Goal: Information Seeking & Learning: Learn about a topic

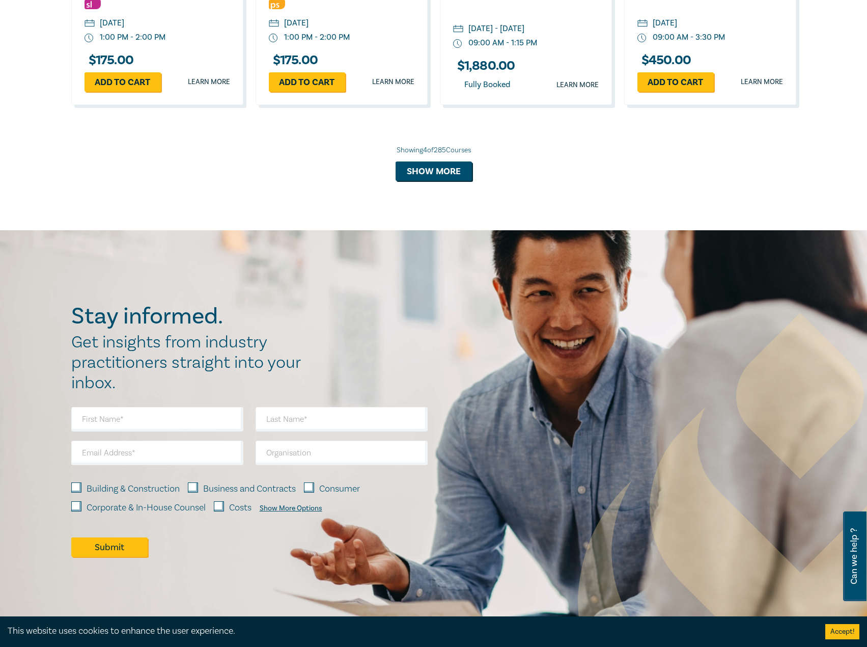
scroll to position [662, 0]
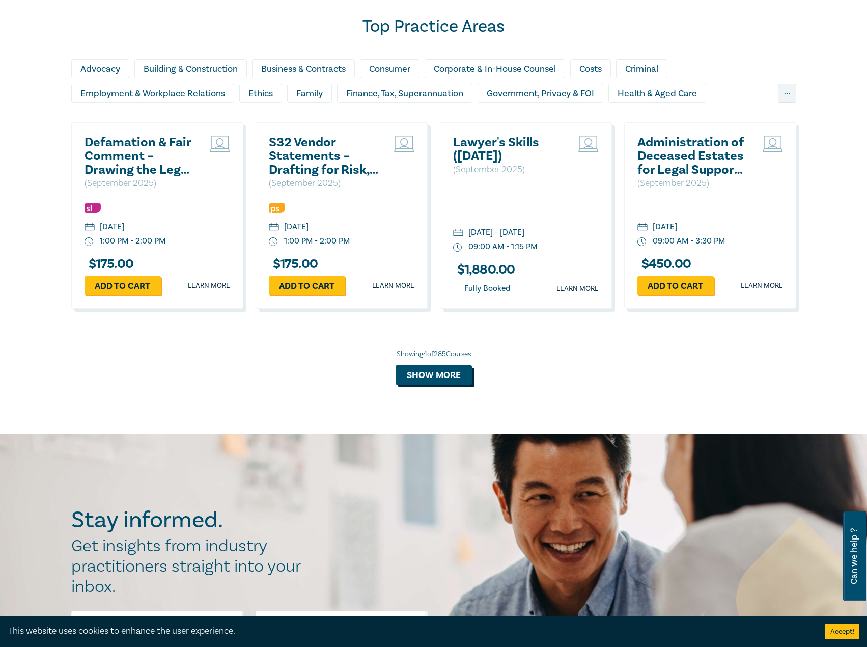
click at [436, 370] on button "Show more" at bounding box center [434, 374] width 76 height 19
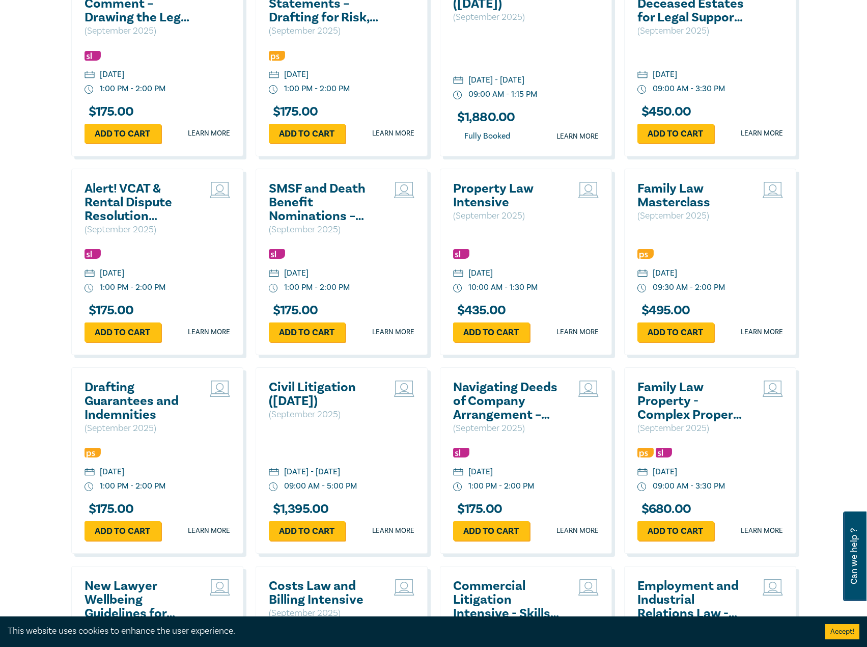
scroll to position [815, 0]
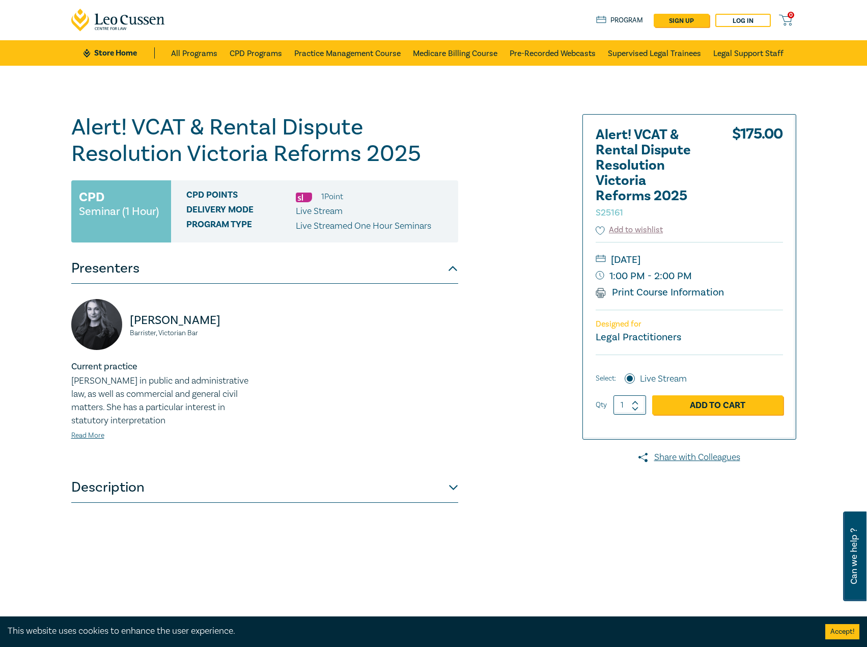
drag, startPoint x: 670, startPoint y: 257, endPoint x: 734, endPoint y: 259, distance: 64.2
click at [734, 259] on small "[DATE]" at bounding box center [689, 259] width 187 height 16
copy small "Tuesday, 9 September 2025"
drag, startPoint x: 689, startPoint y: 252, endPoint x: 659, endPoint y: 248, distance: 30.2
click at [624, 249] on div "Tuesday, 9 September 2025 1:00 PM - 2:00 PM Print Course Information" at bounding box center [689, 276] width 187 height 68
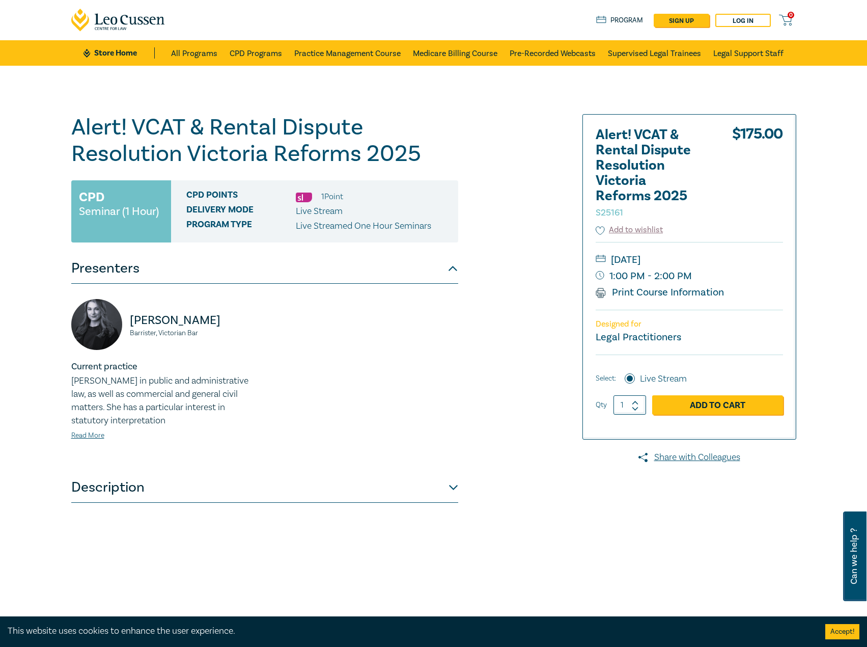
drag, startPoint x: 749, startPoint y: 258, endPoint x: 734, endPoint y: 257, distance: 15.8
click at [734, 257] on small "Tuesday, 9 September 2025" at bounding box center [689, 259] width 187 height 16
copy small "Tuesday, 9 September 2025"
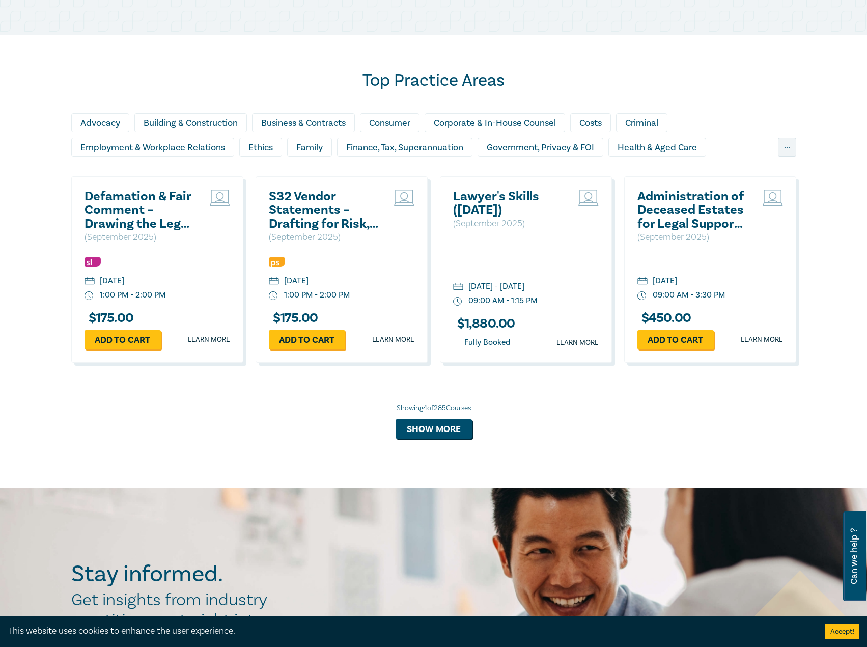
scroll to position [611, 0]
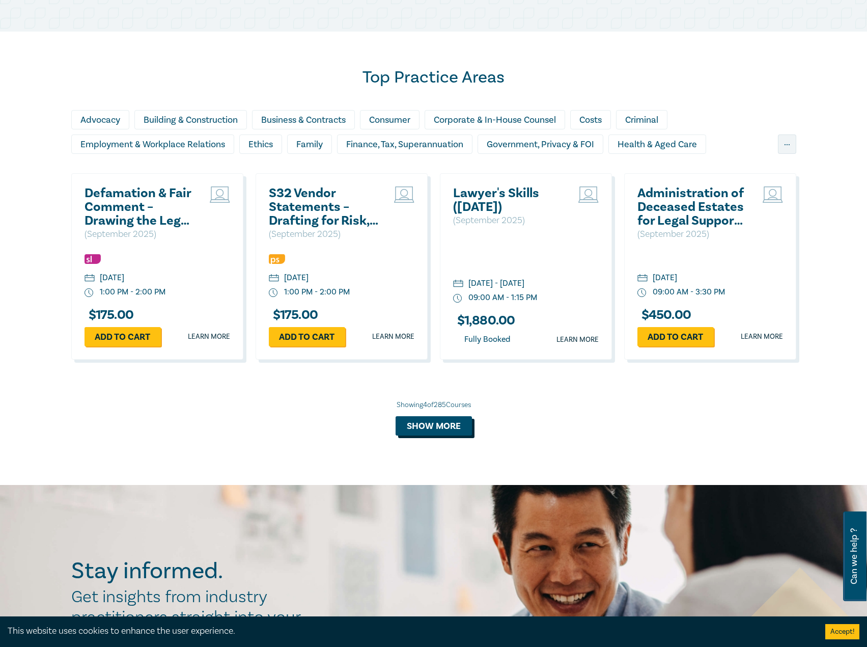
drag, startPoint x: 460, startPoint y: 425, endPoint x: 457, endPoint y: 418, distance: 6.8
click at [460, 425] on button "Show more" at bounding box center [434, 425] width 76 height 19
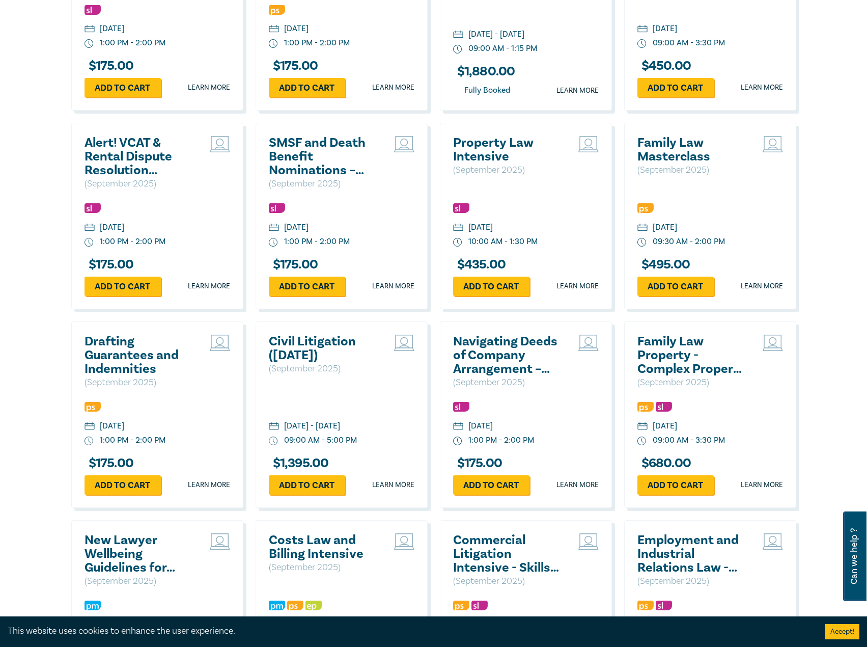
scroll to position [865, 0]
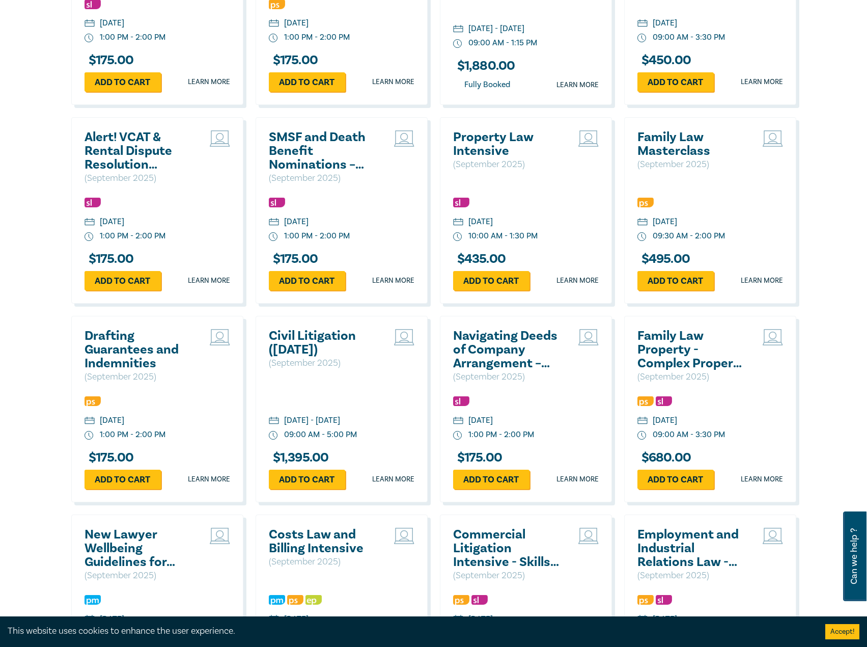
click at [674, 147] on h2 "Family Law Masterclass" at bounding box center [691, 143] width 109 height 27
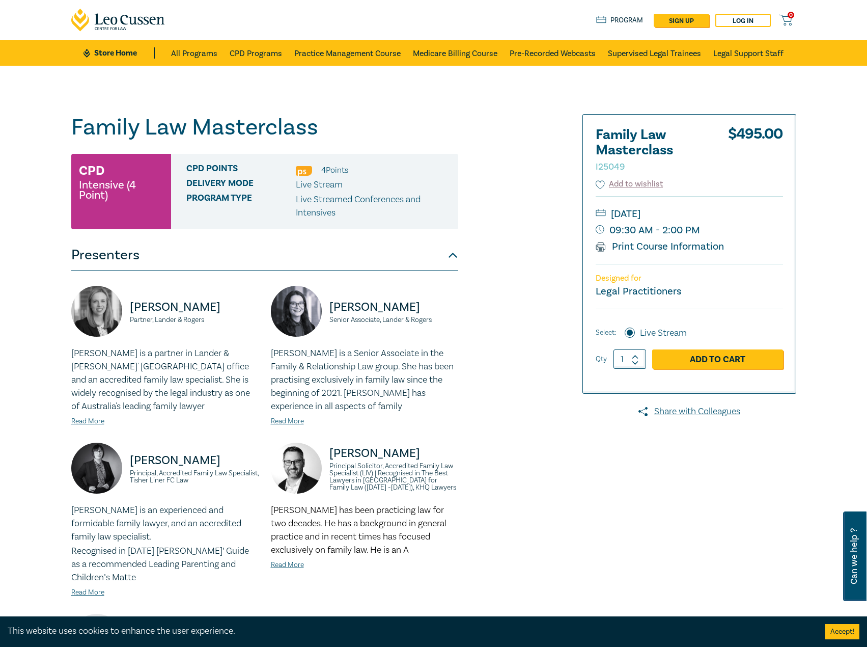
scroll to position [255, 0]
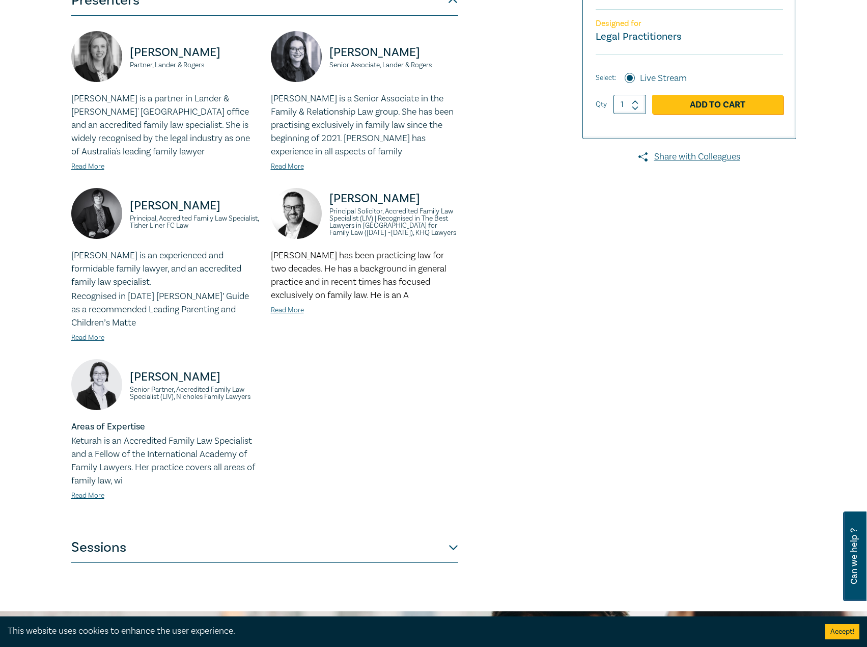
drag, startPoint x: 309, startPoint y: 545, endPoint x: 336, endPoint y: 552, distance: 28.4
click at [309, 545] on button "Sessions" at bounding box center [264, 547] width 387 height 31
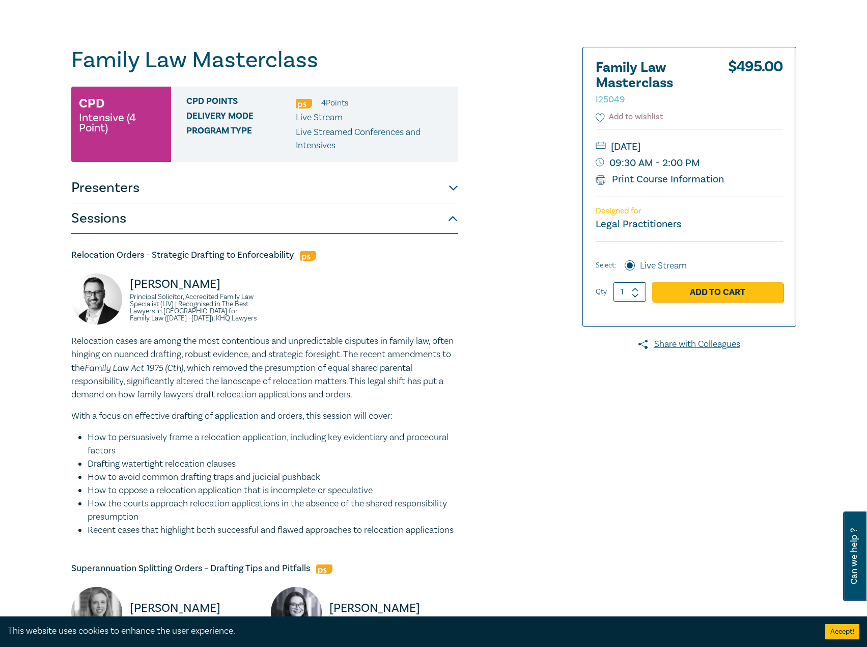
scroll to position [0, 0]
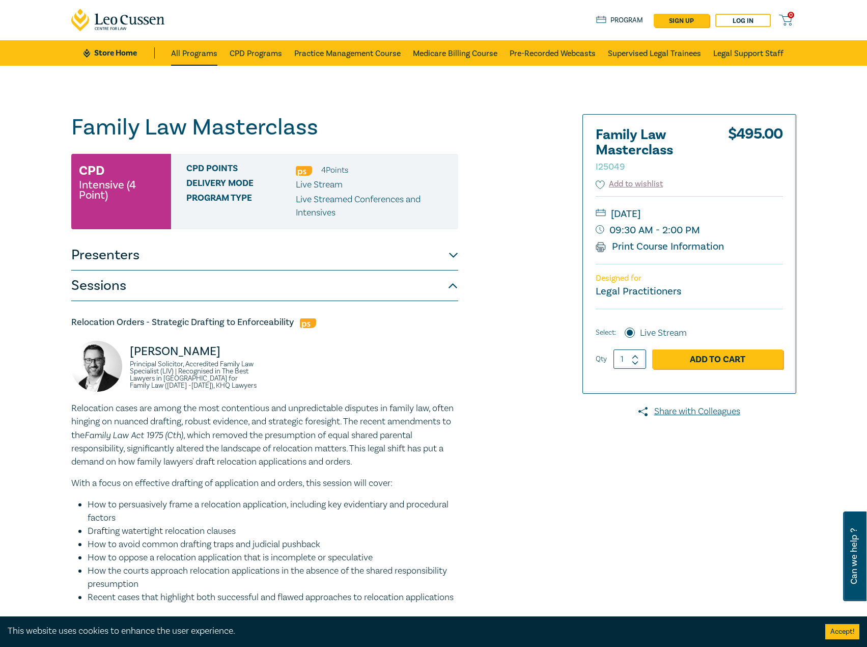
click at [205, 53] on link "All Programs" at bounding box center [194, 52] width 46 height 25
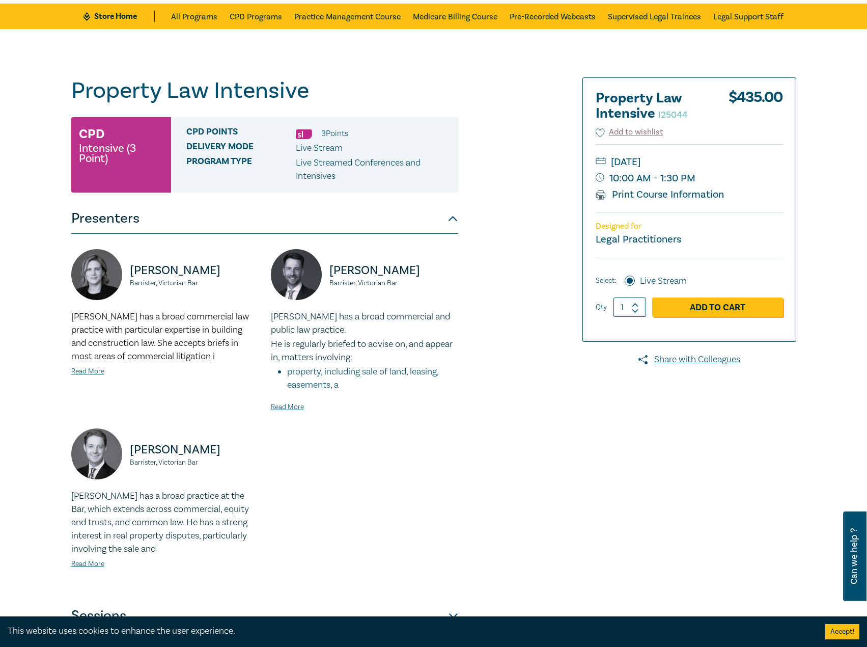
scroll to position [255, 0]
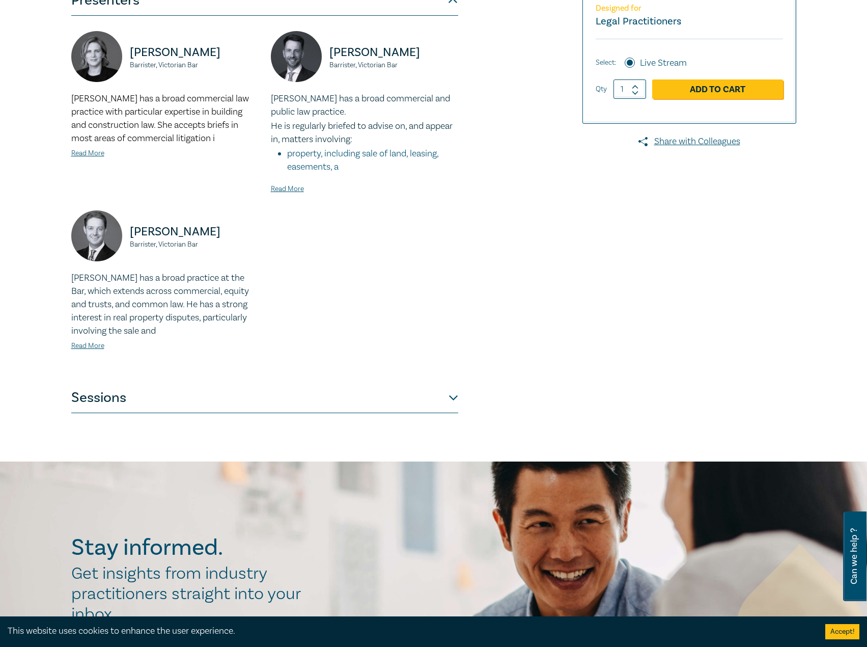
click at [282, 393] on button "Sessions" at bounding box center [264, 397] width 387 height 31
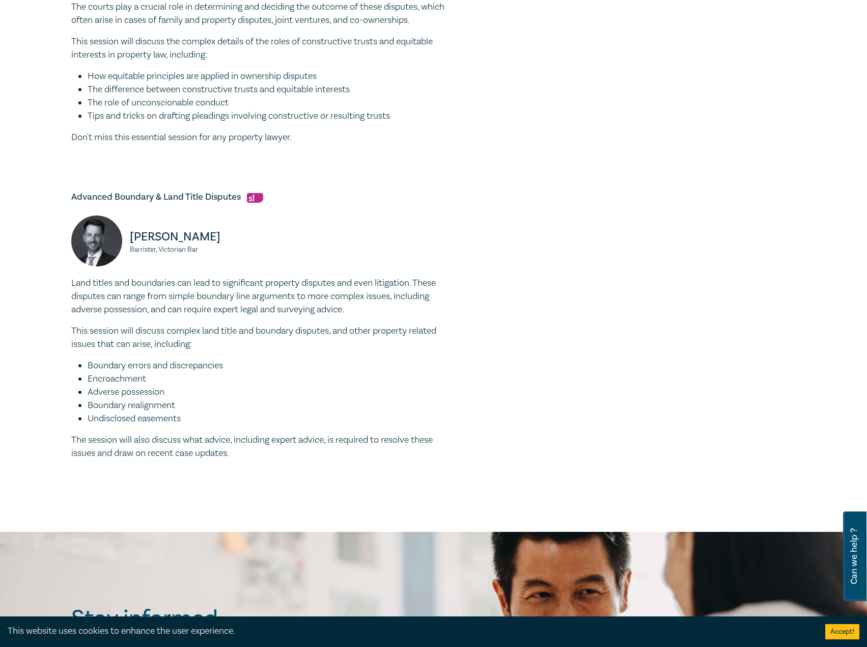
scroll to position [662, 0]
